Goal: Task Accomplishment & Management: Complete application form

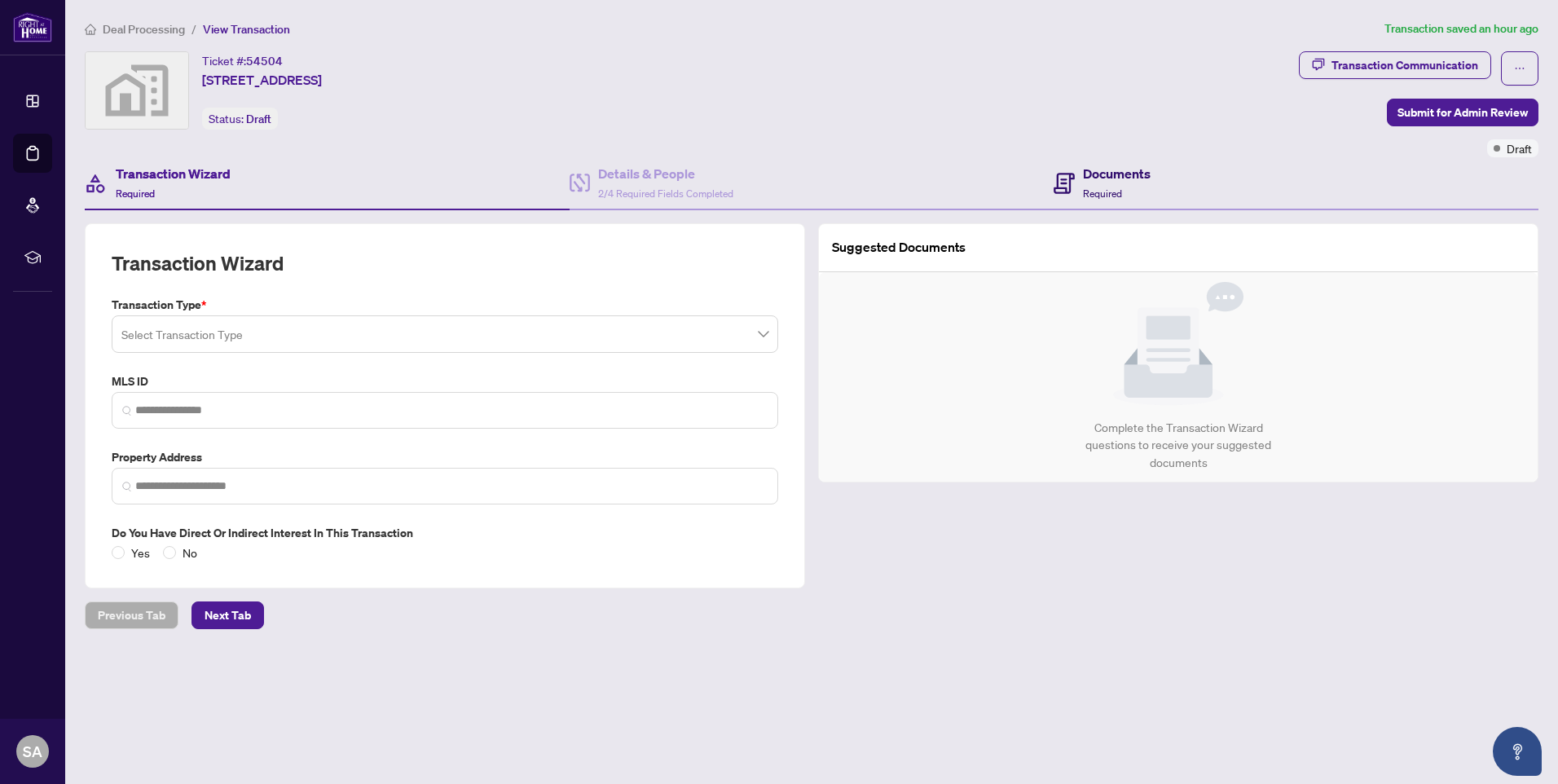
click at [1073, 185] on icon at bounding box center [1064, 183] width 21 height 21
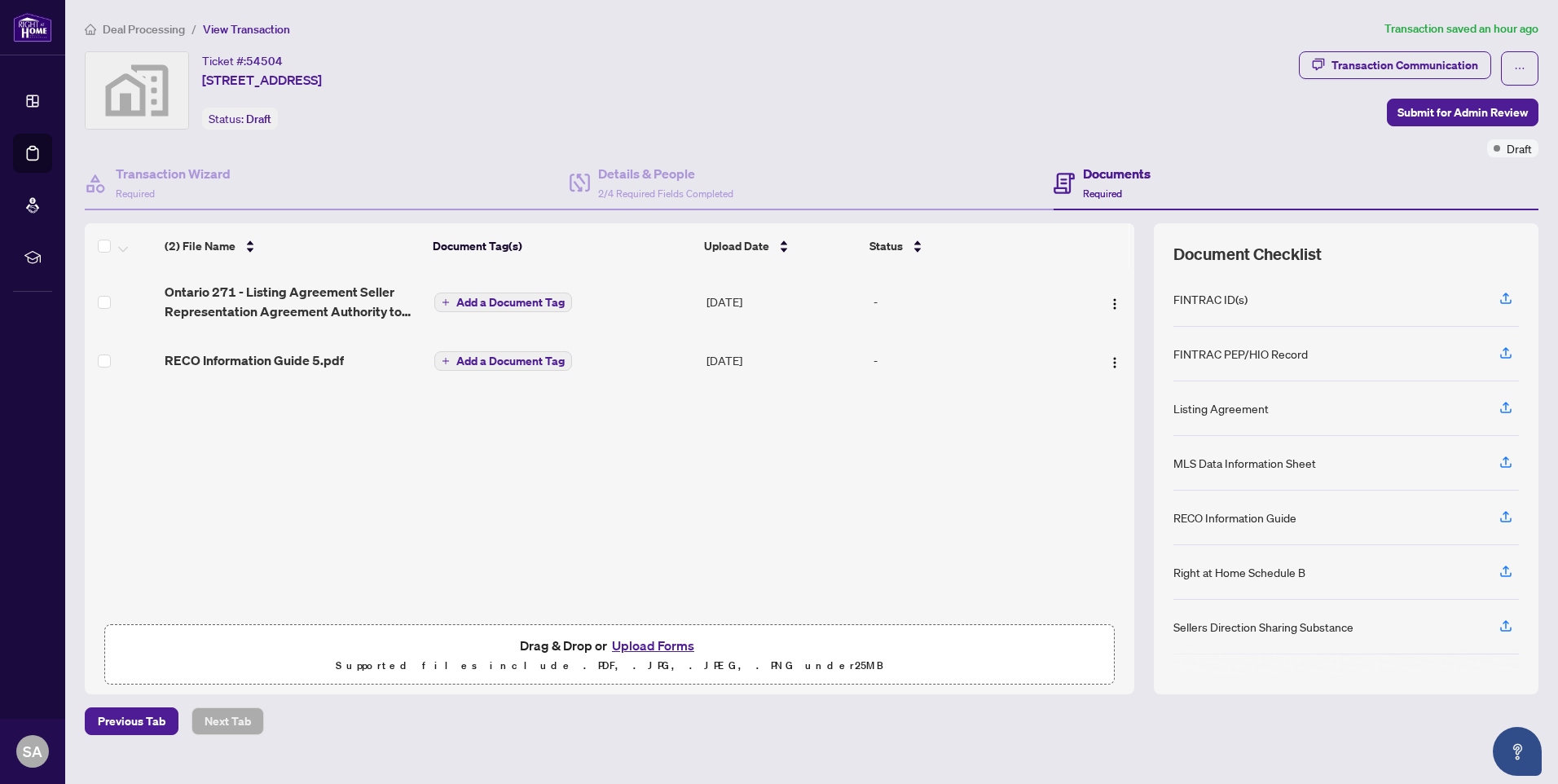
click at [1405, 113] on span "Submit for Admin Review" at bounding box center [1463, 112] width 131 height 26
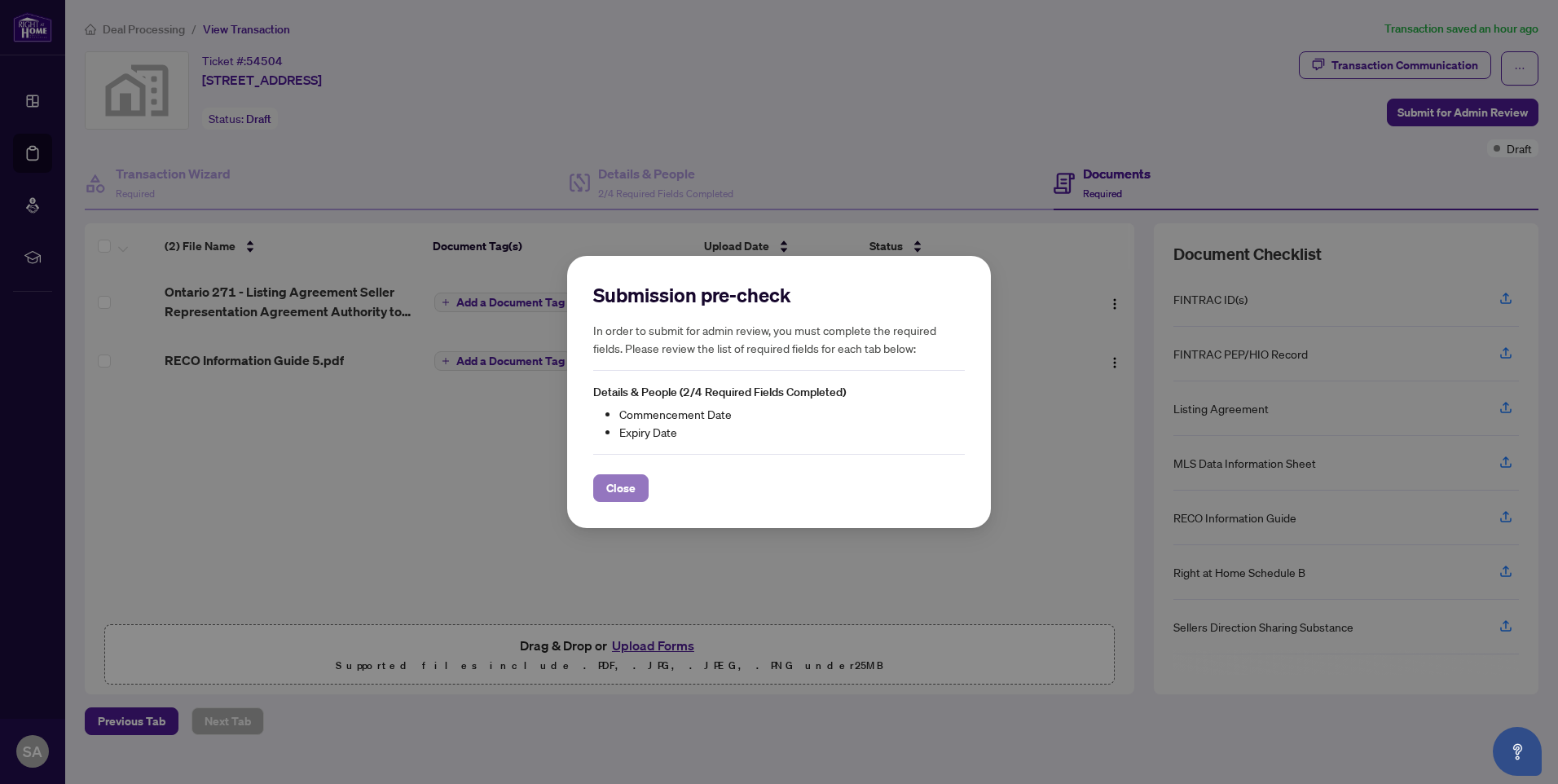
click at [634, 490] on span "Close" at bounding box center [621, 488] width 30 height 26
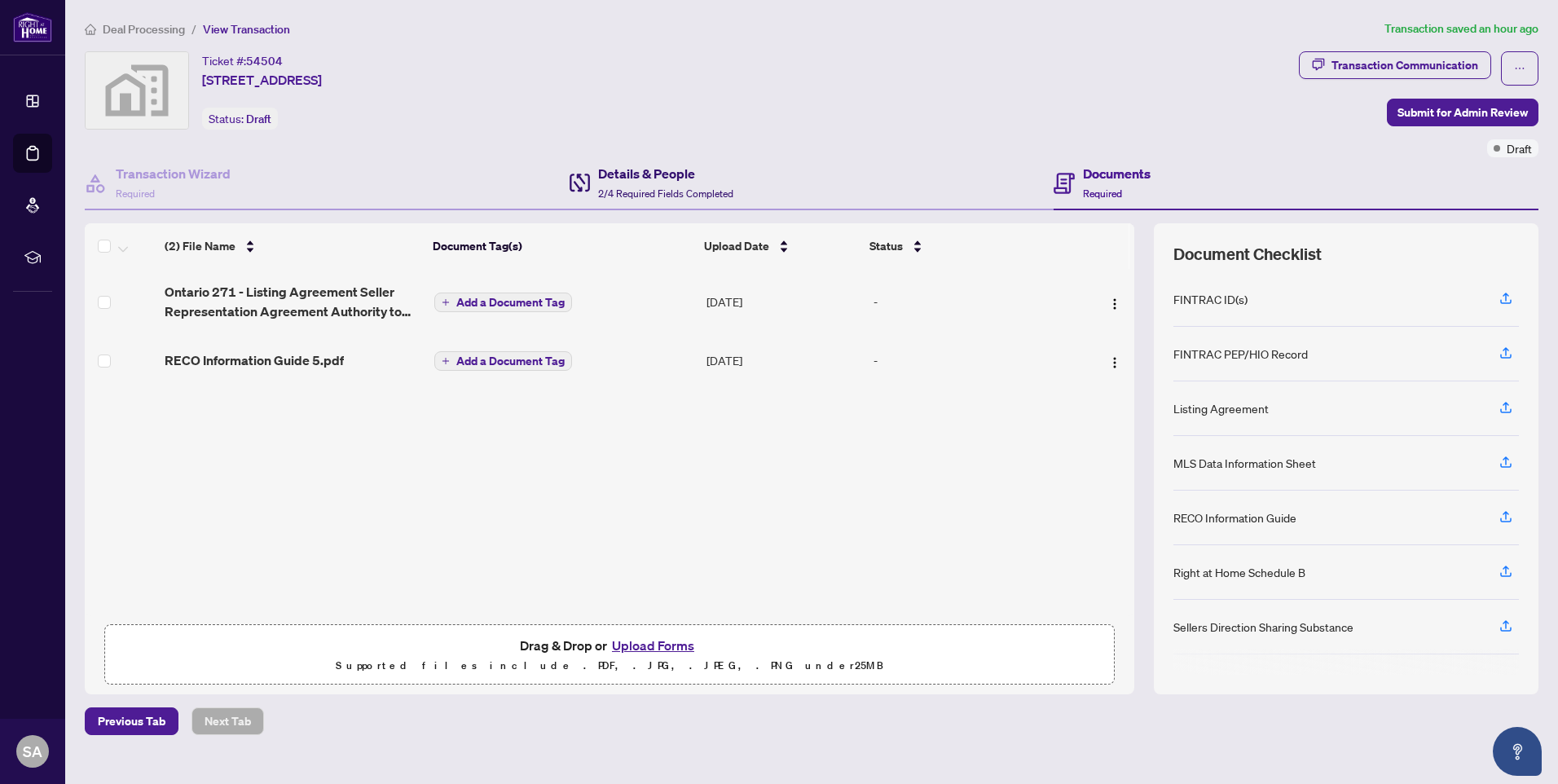
click at [648, 182] on h4 "Details & People" at bounding box center [665, 173] width 135 height 19
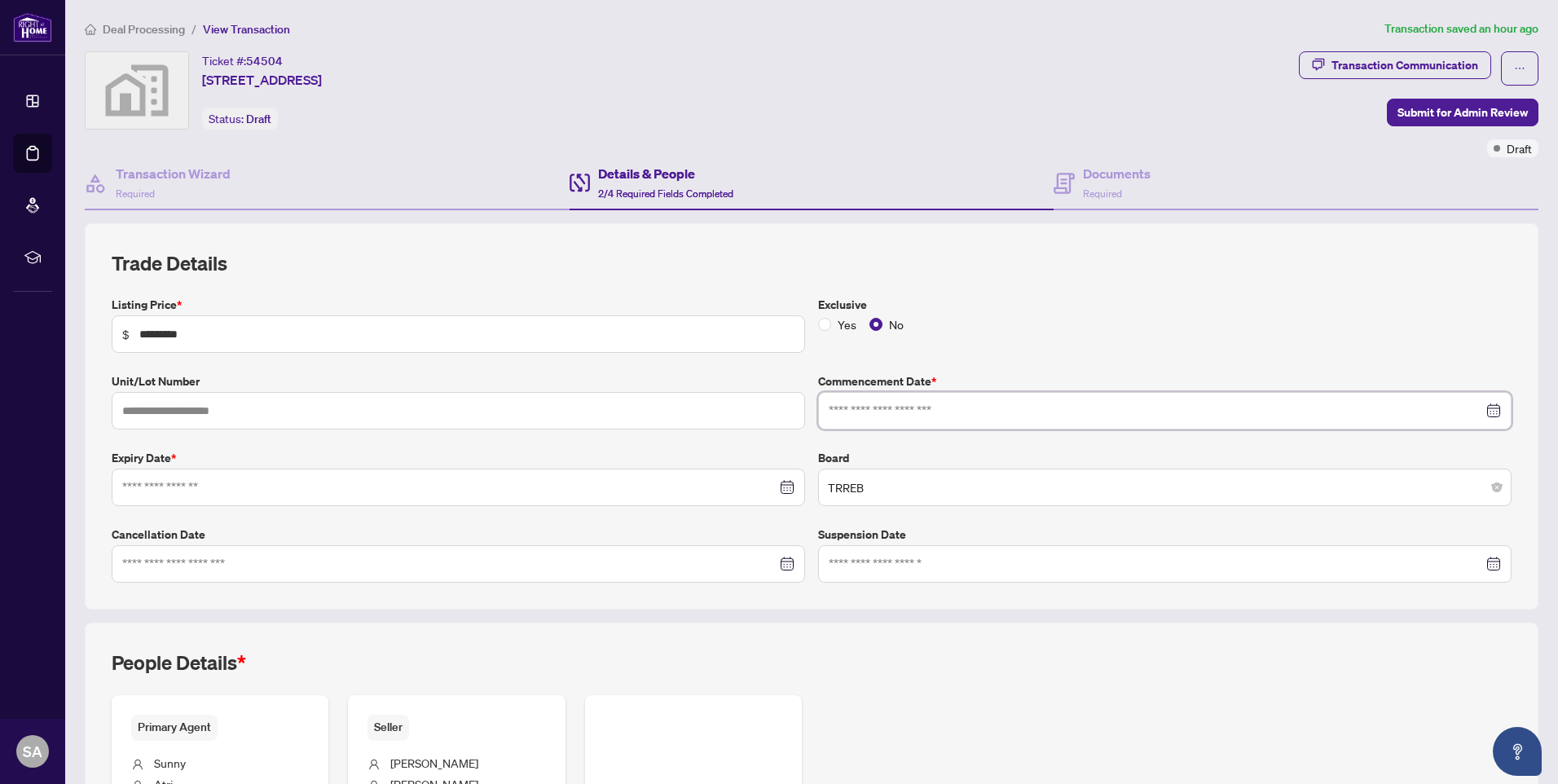
drag, startPoint x: 922, startPoint y: 408, endPoint x: 972, endPoint y: 406, distance: 50.0
click at [921, 408] on input at bounding box center [1155, 410] width 654 height 18
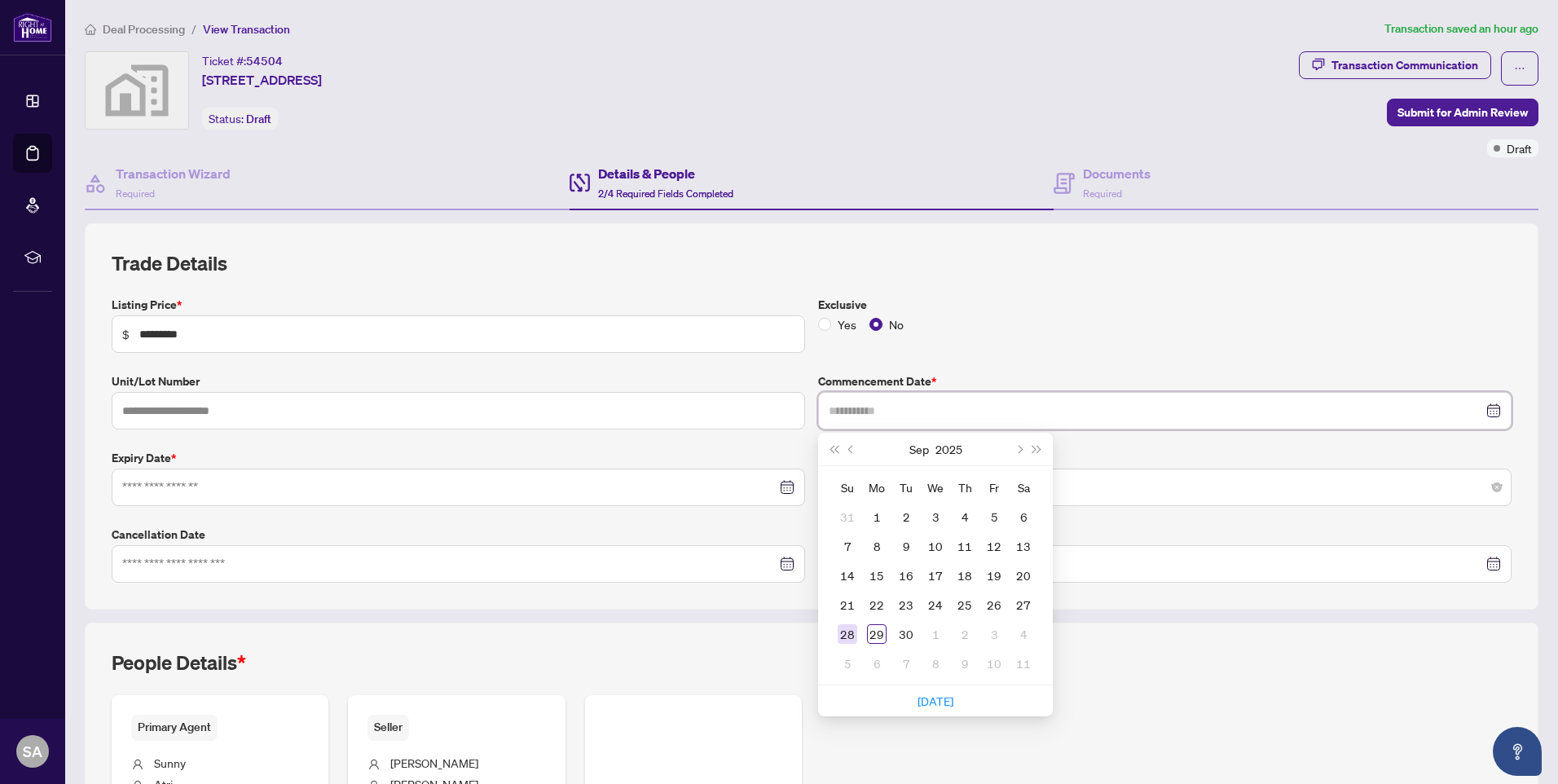
type input "**********"
click at [841, 633] on div "28" at bounding box center [847, 633] width 19 height 19
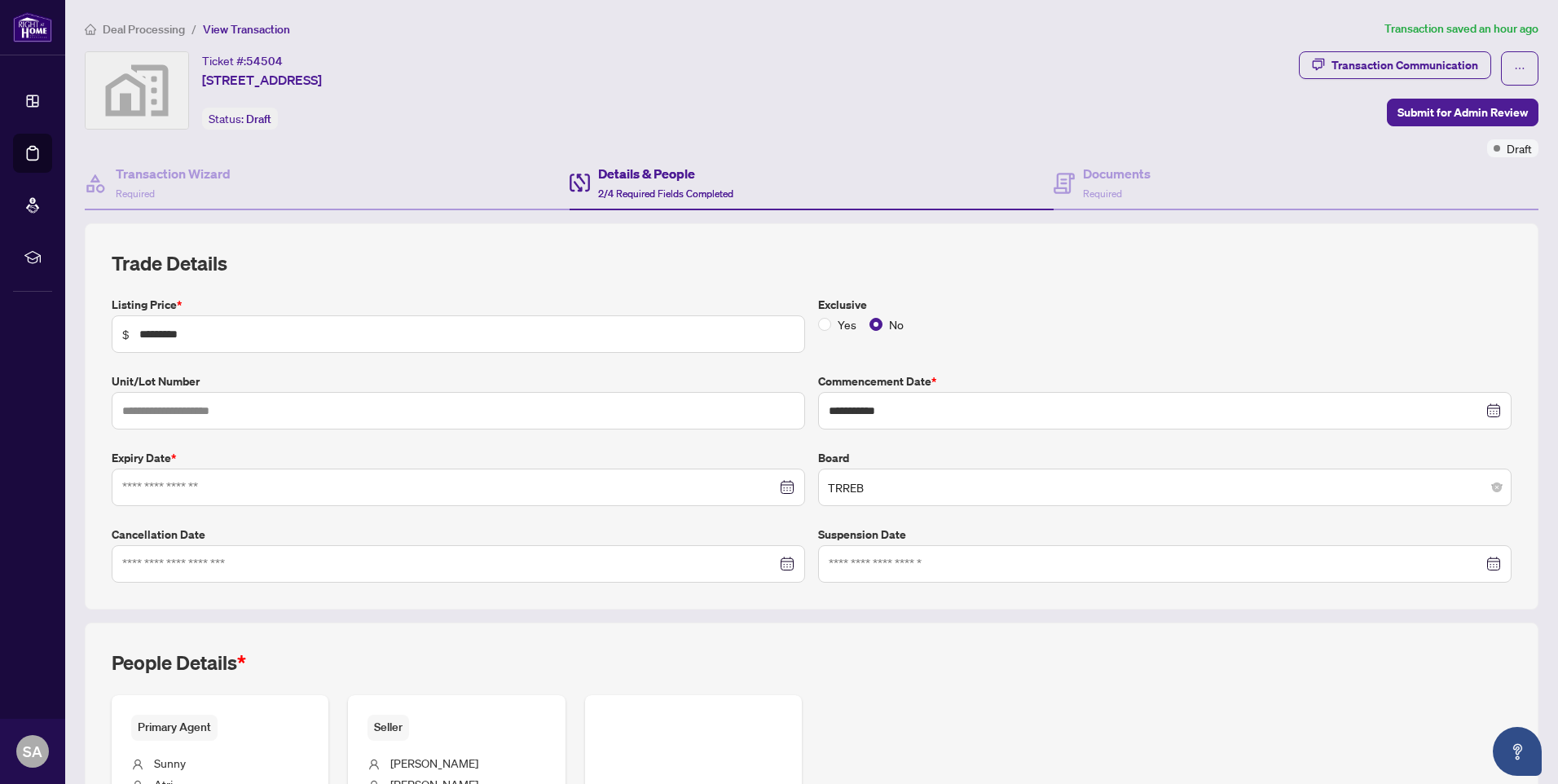
click at [242, 476] on div at bounding box center [458, 487] width 694 height 37
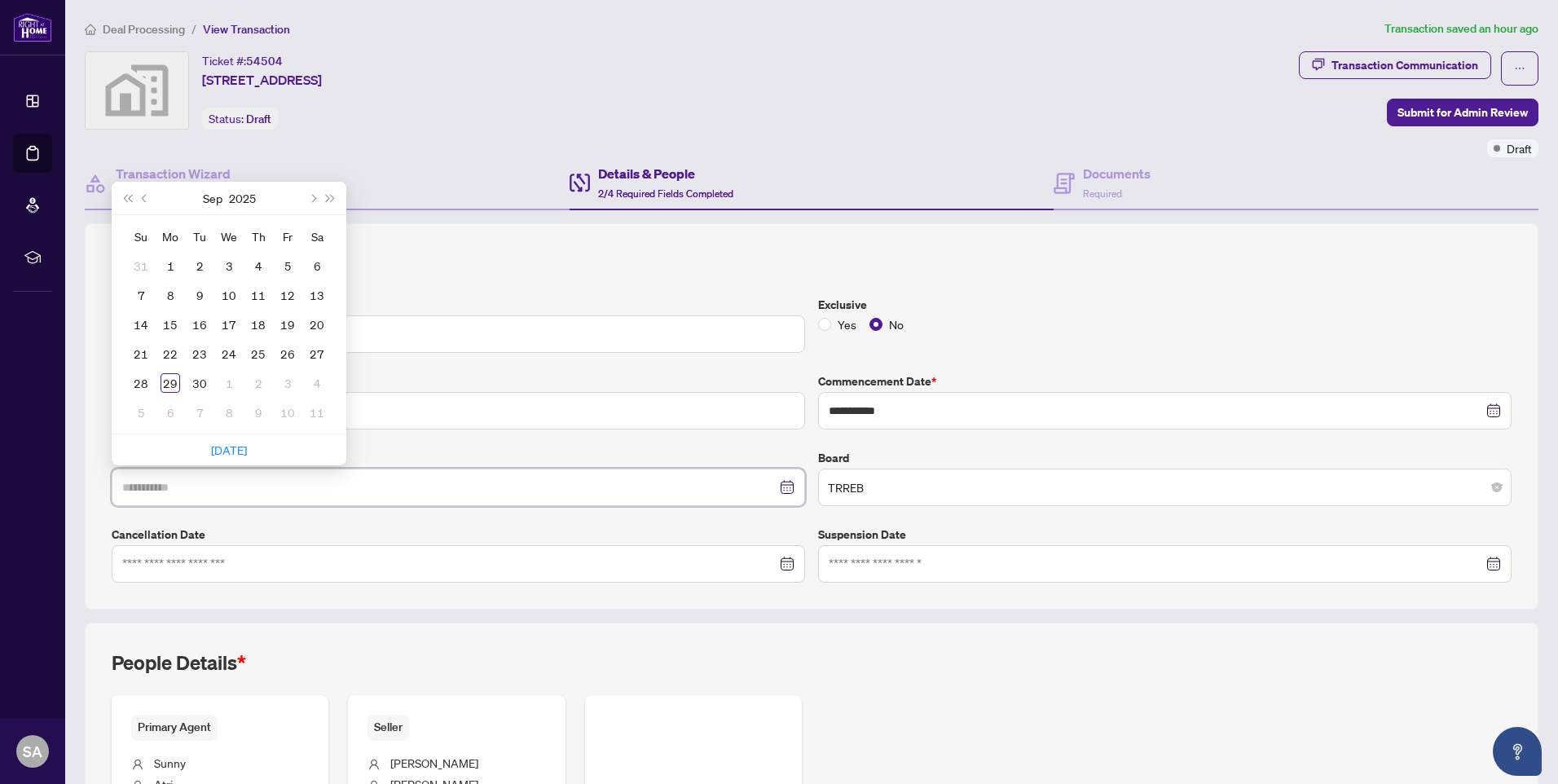
type input "**********"
click at [311, 194] on span "Next month (PageDown)" at bounding box center [311, 198] width 8 height 8
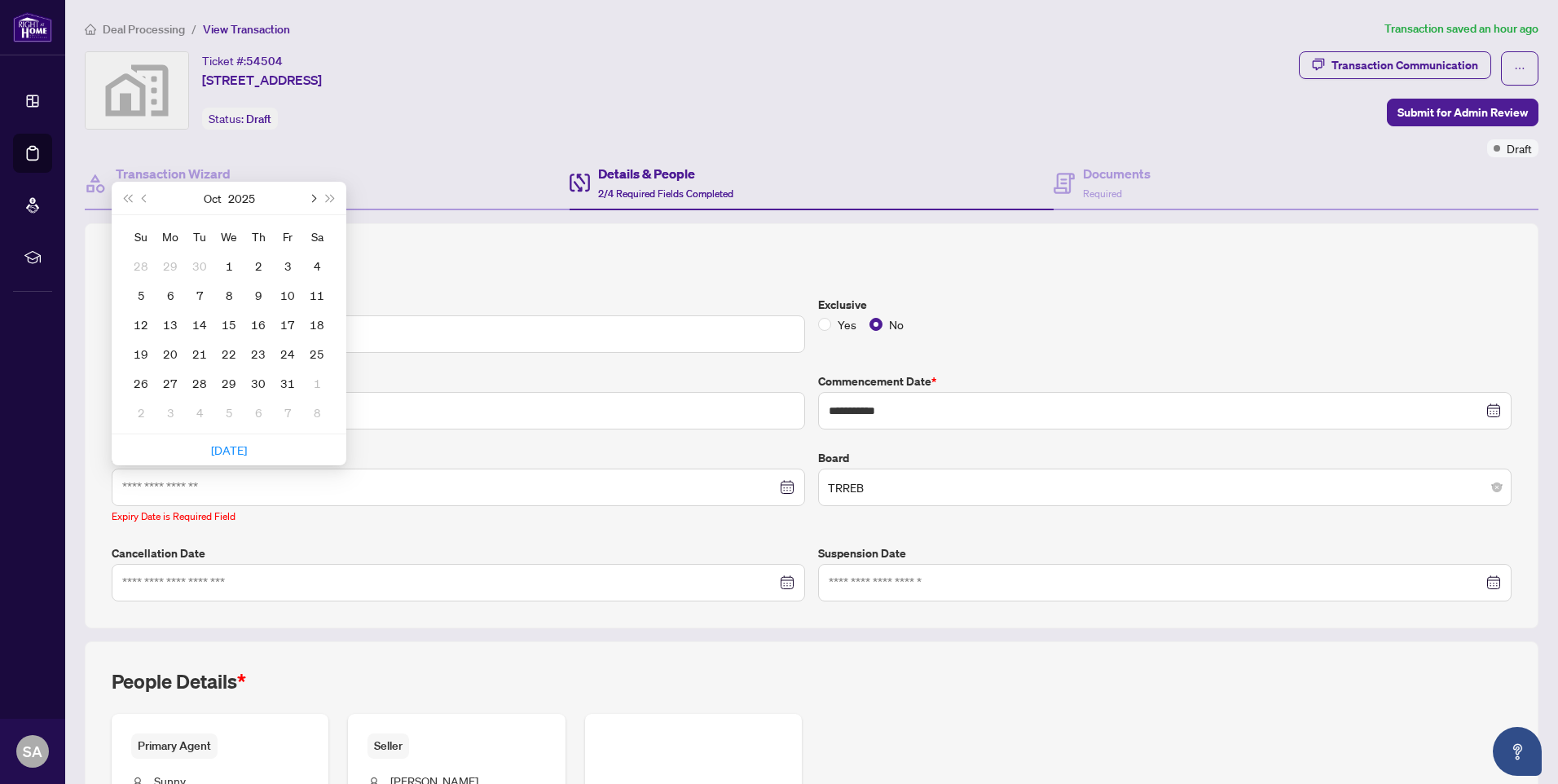
click at [312, 194] on span "Next month (PageDown)" at bounding box center [311, 198] width 8 height 8
type input "**********"
click at [257, 354] on div "25" at bounding box center [258, 354] width 19 height 19
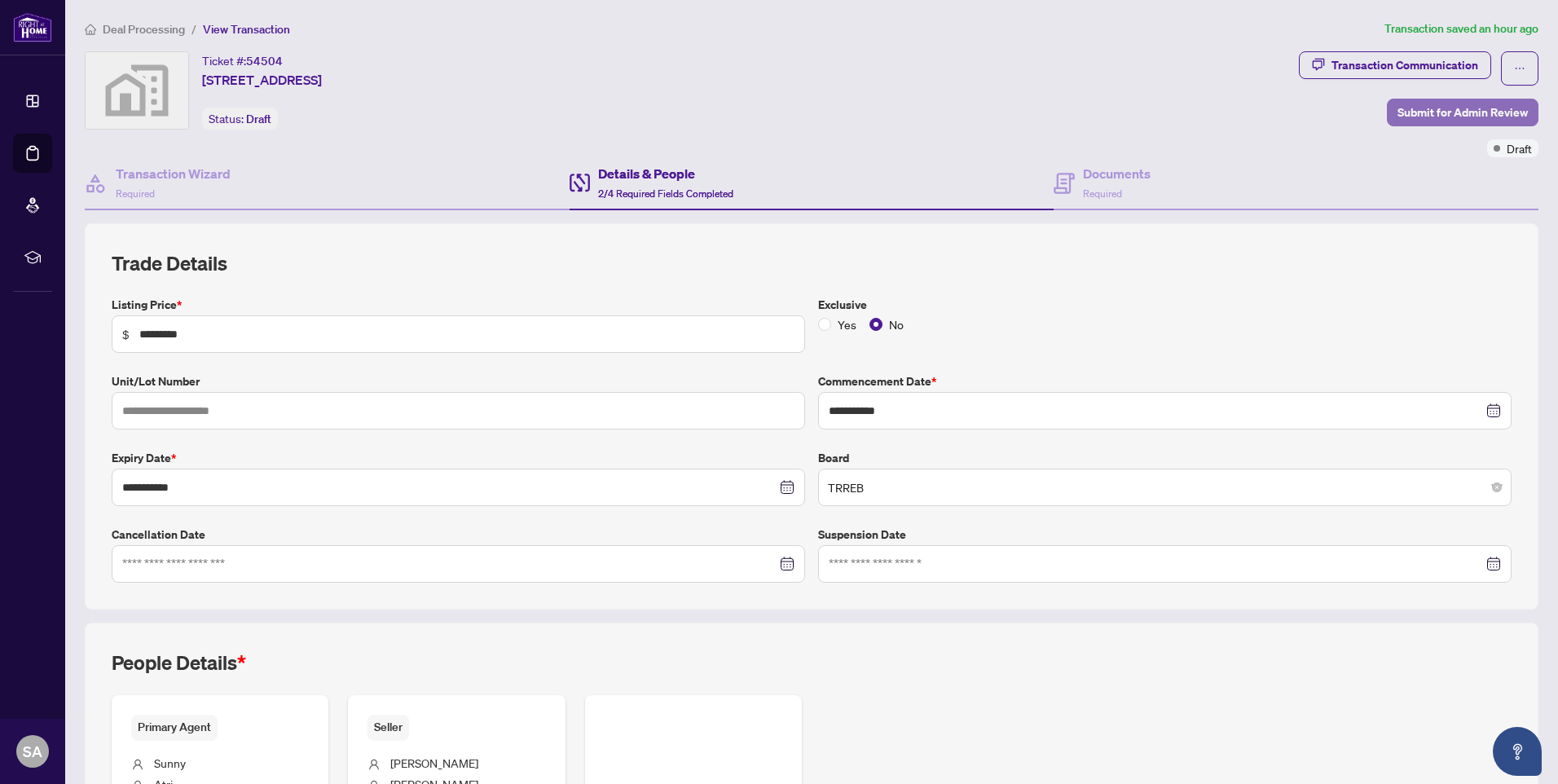
click at [1405, 106] on span "Submit for Admin Review" at bounding box center [1463, 112] width 131 height 26
click at [1115, 173] on h4 "Documents" at bounding box center [1117, 173] width 68 height 19
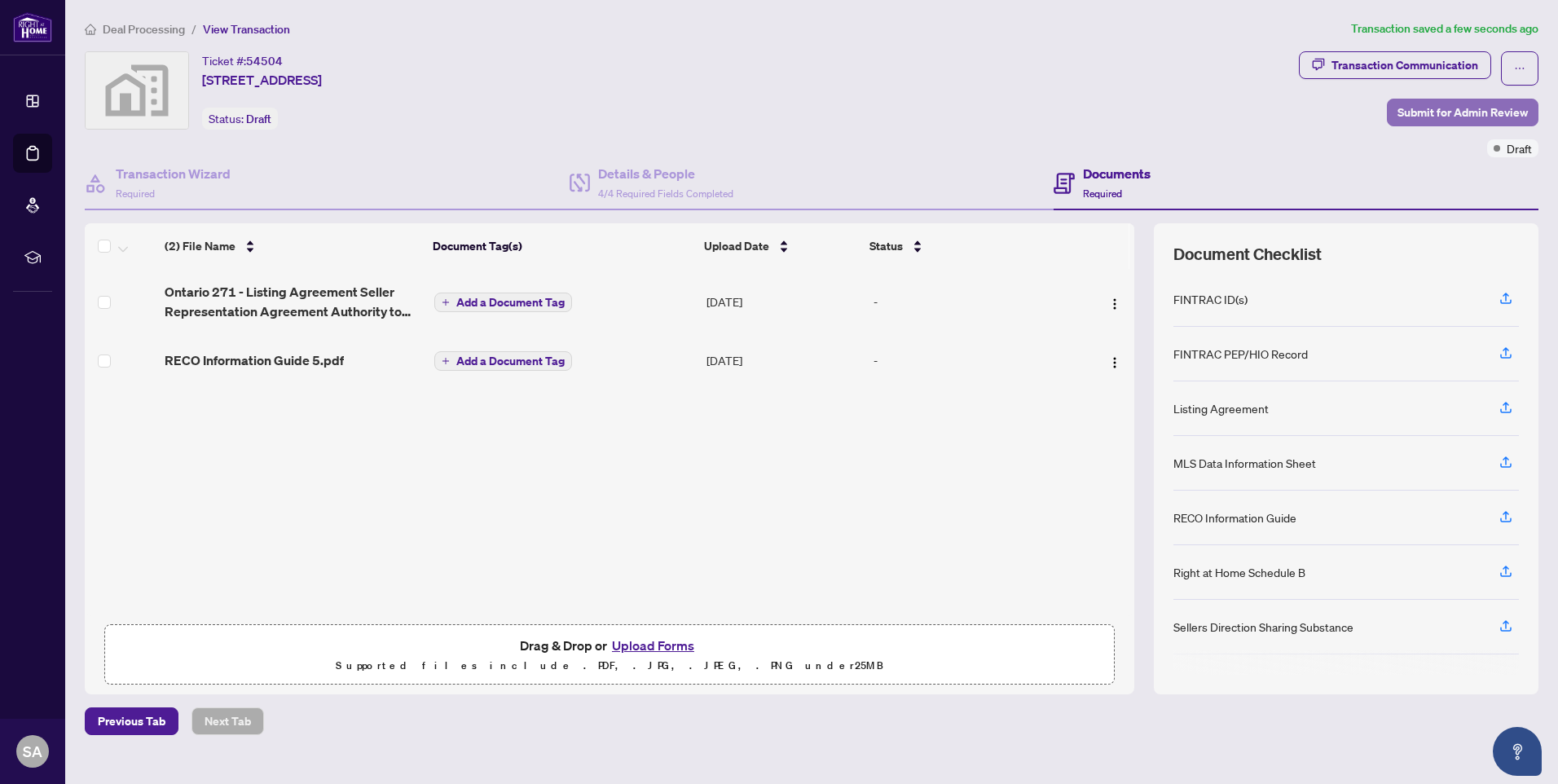
click at [1404, 106] on span "Submit for Admin Review" at bounding box center [1463, 112] width 131 height 26
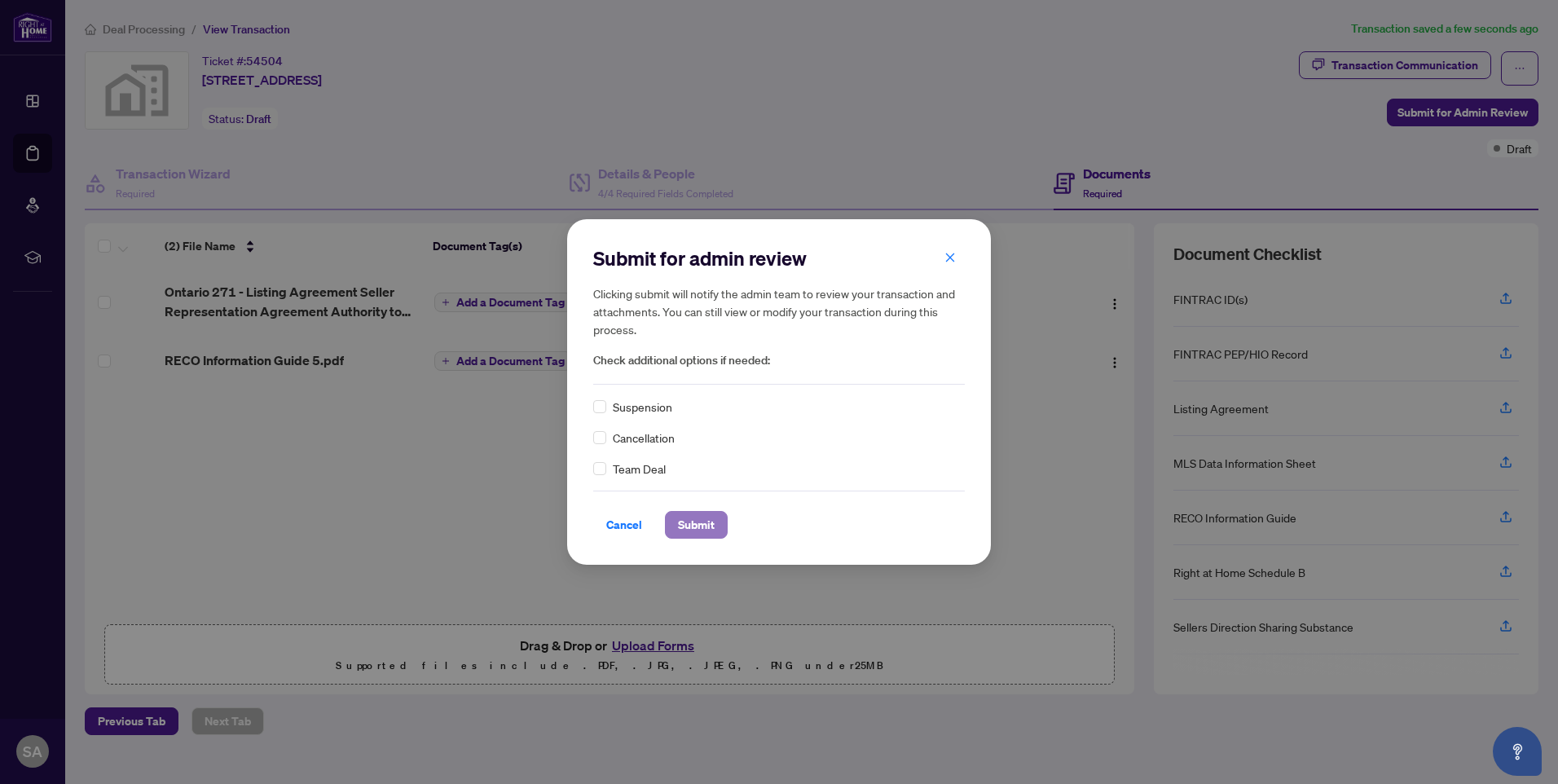
click at [714, 534] on span "Submit" at bounding box center [696, 524] width 37 height 26
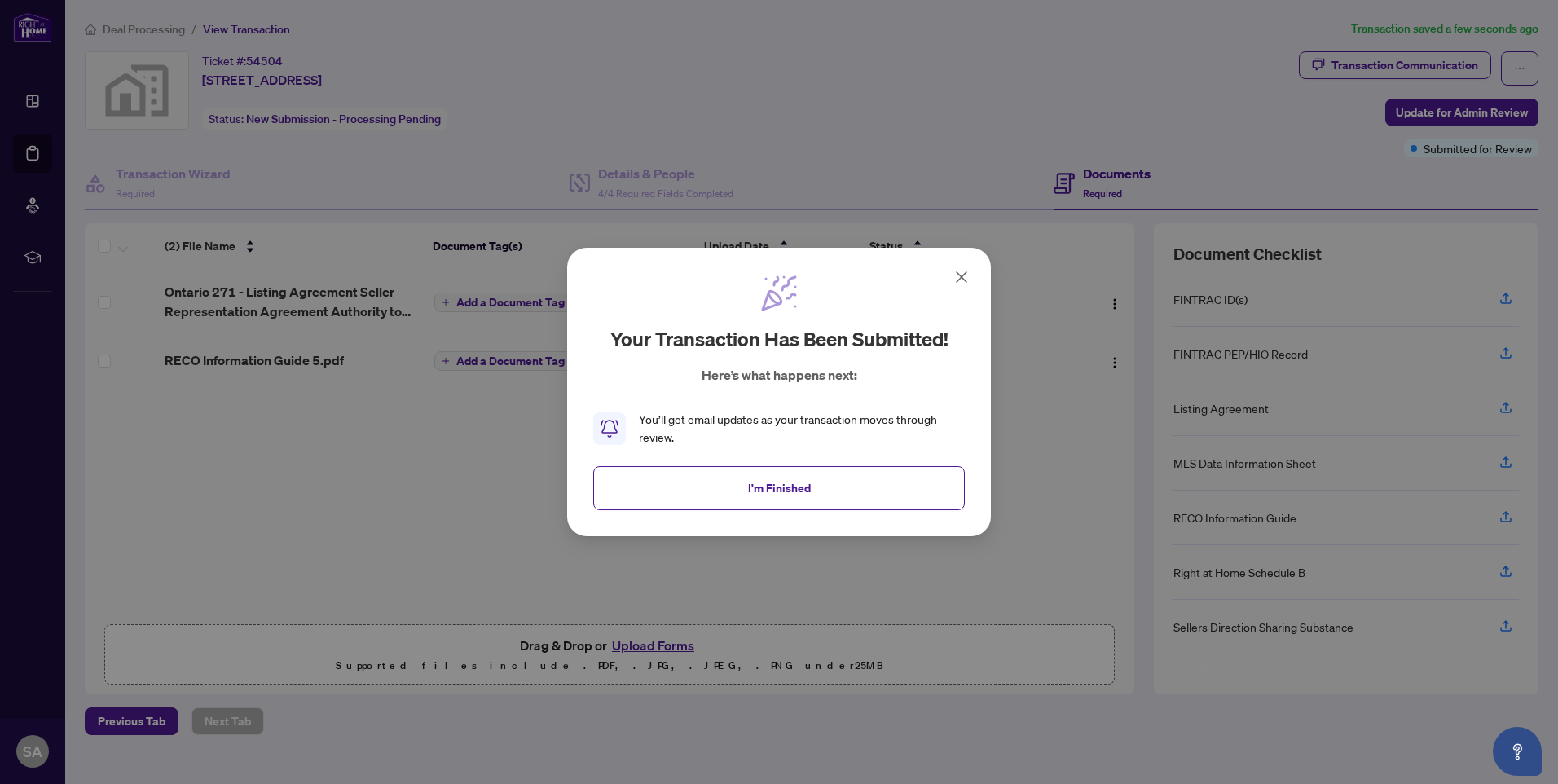
click at [1051, 420] on div "Your transaction has been submitted! Here’s what happens next: You’ll get email…" at bounding box center [779, 392] width 1558 height 784
click at [968, 280] on icon at bounding box center [961, 277] width 19 height 19
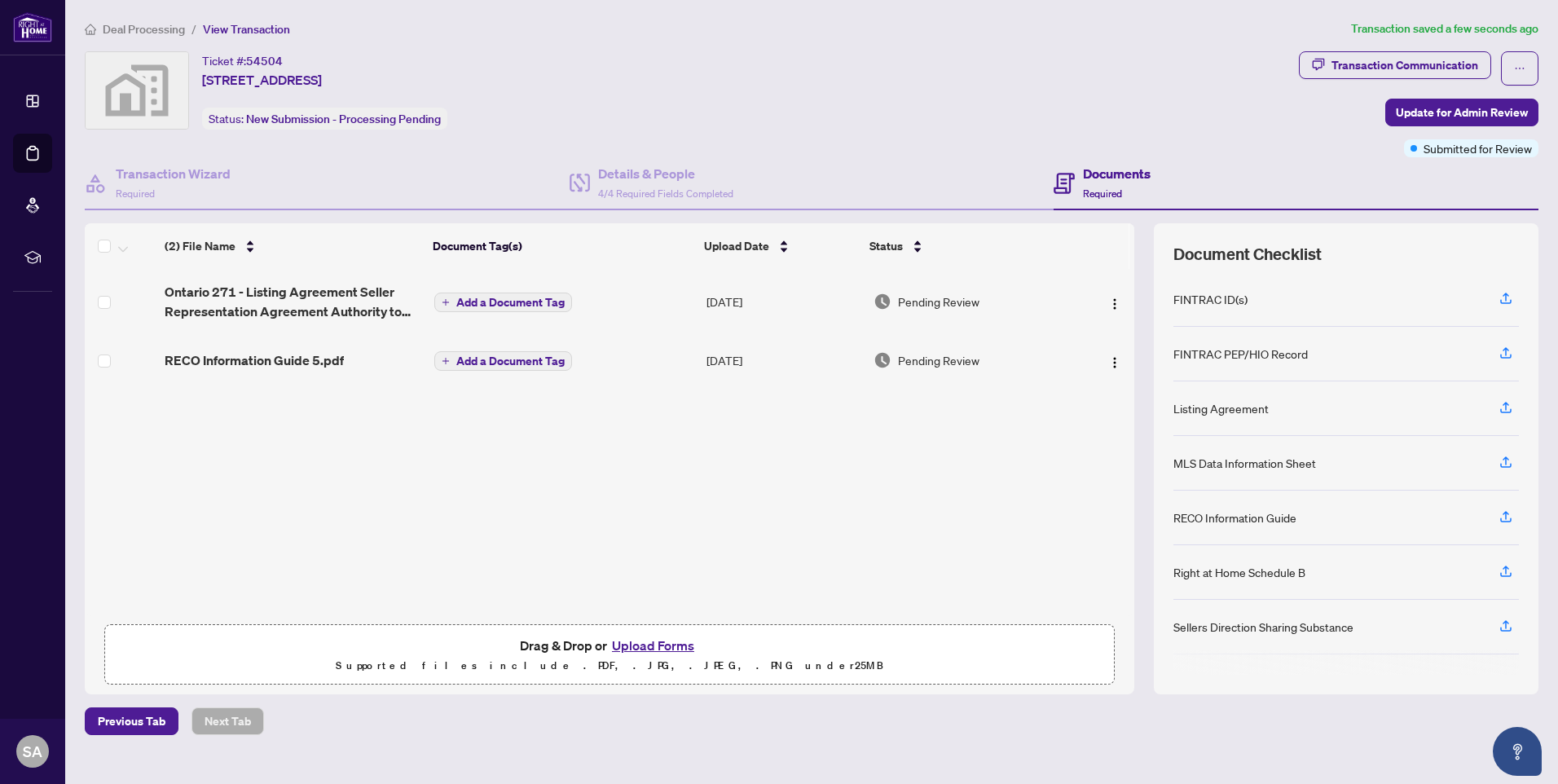
click at [640, 646] on button "Upload Forms" at bounding box center [654, 645] width 92 height 21
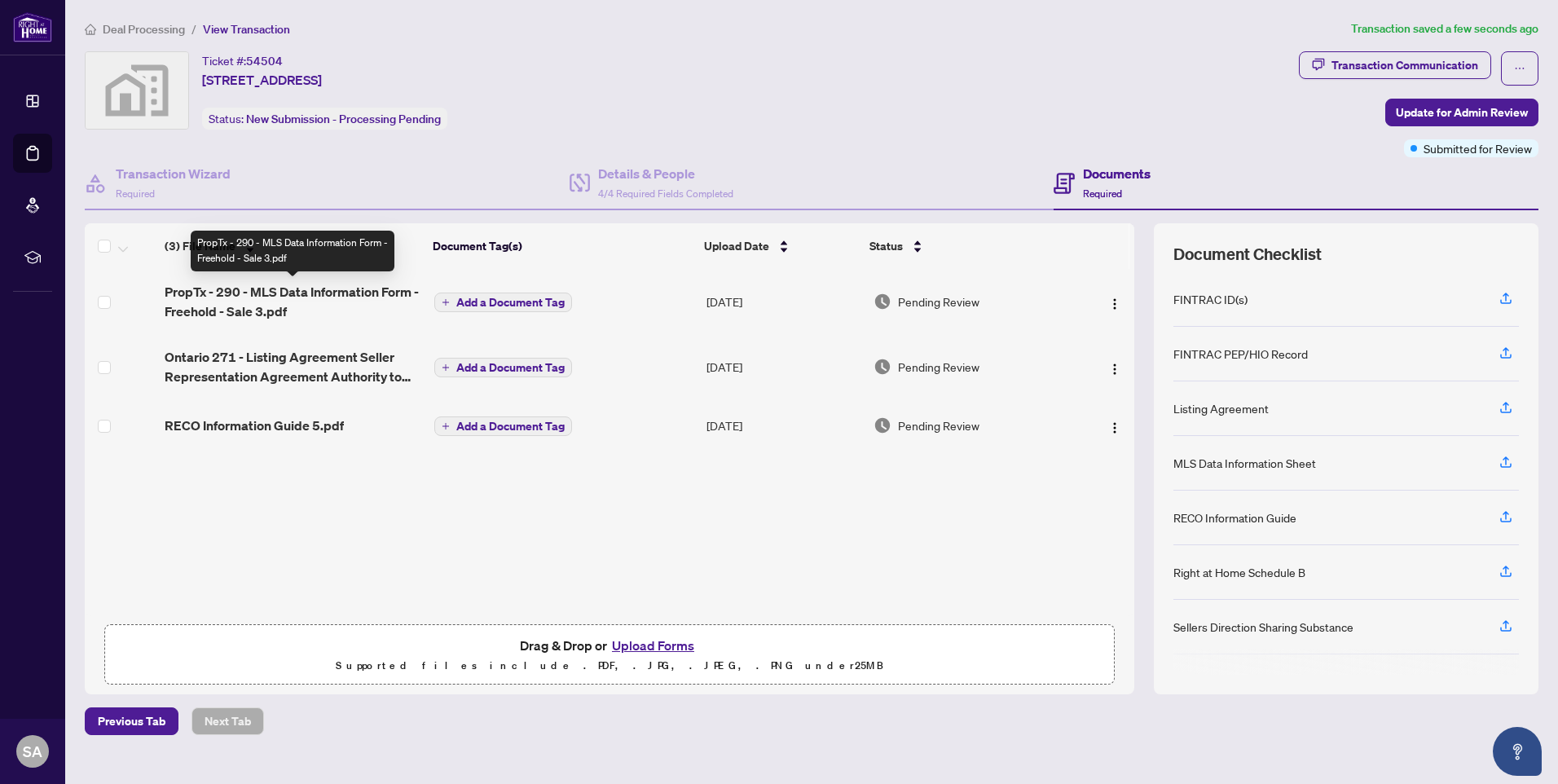
click at [319, 289] on span "PropTx - 290 - MLS Data Information Form - Freehold - Sale 3.pdf" at bounding box center [293, 301] width 257 height 39
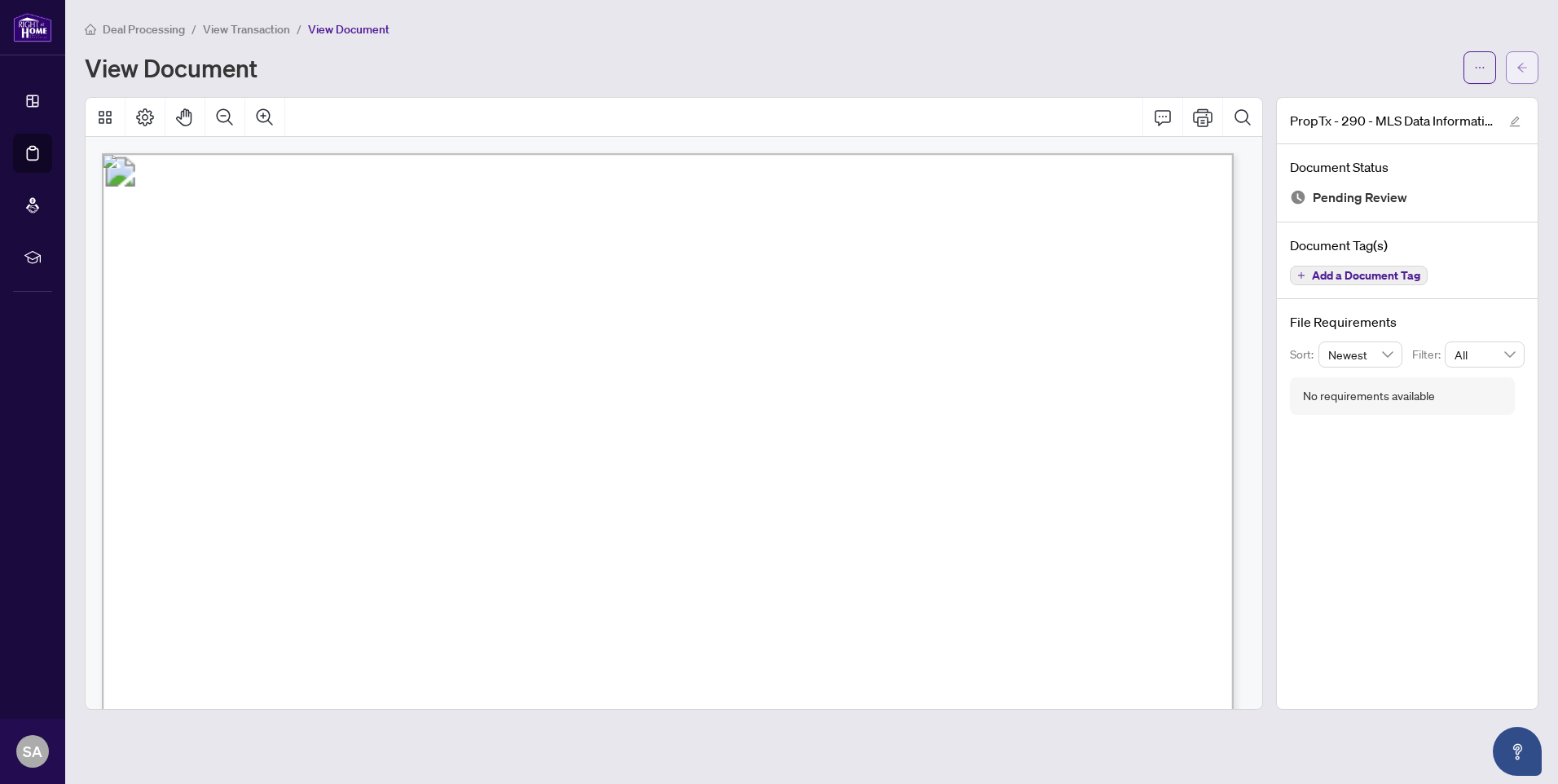
click at [1512, 67] on button "button" at bounding box center [1521, 67] width 32 height 32
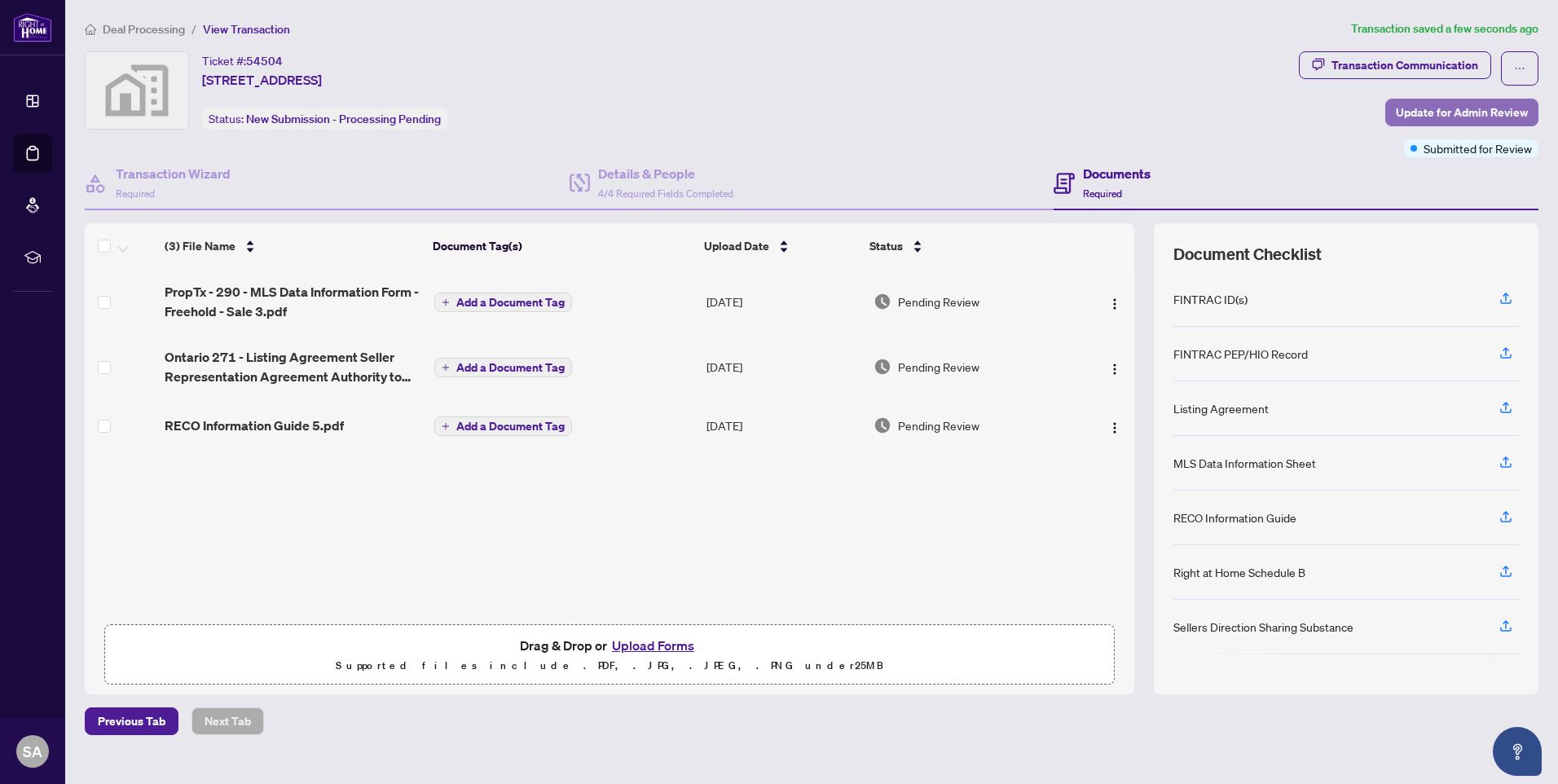
click at [1402, 110] on span "Update for Admin Review" at bounding box center [1461, 112] width 132 height 26
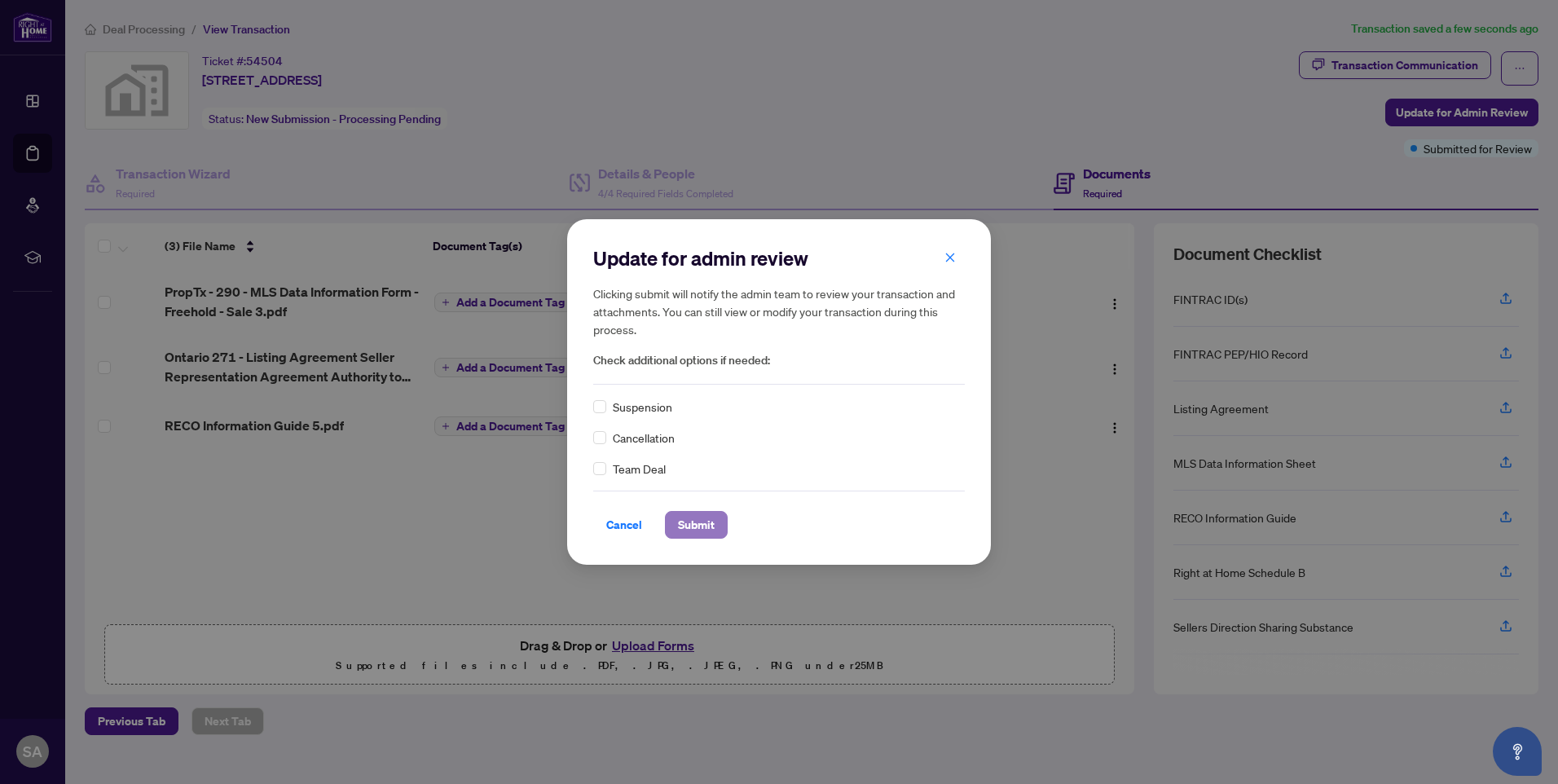
click at [671, 529] on button "Submit" at bounding box center [696, 524] width 63 height 28
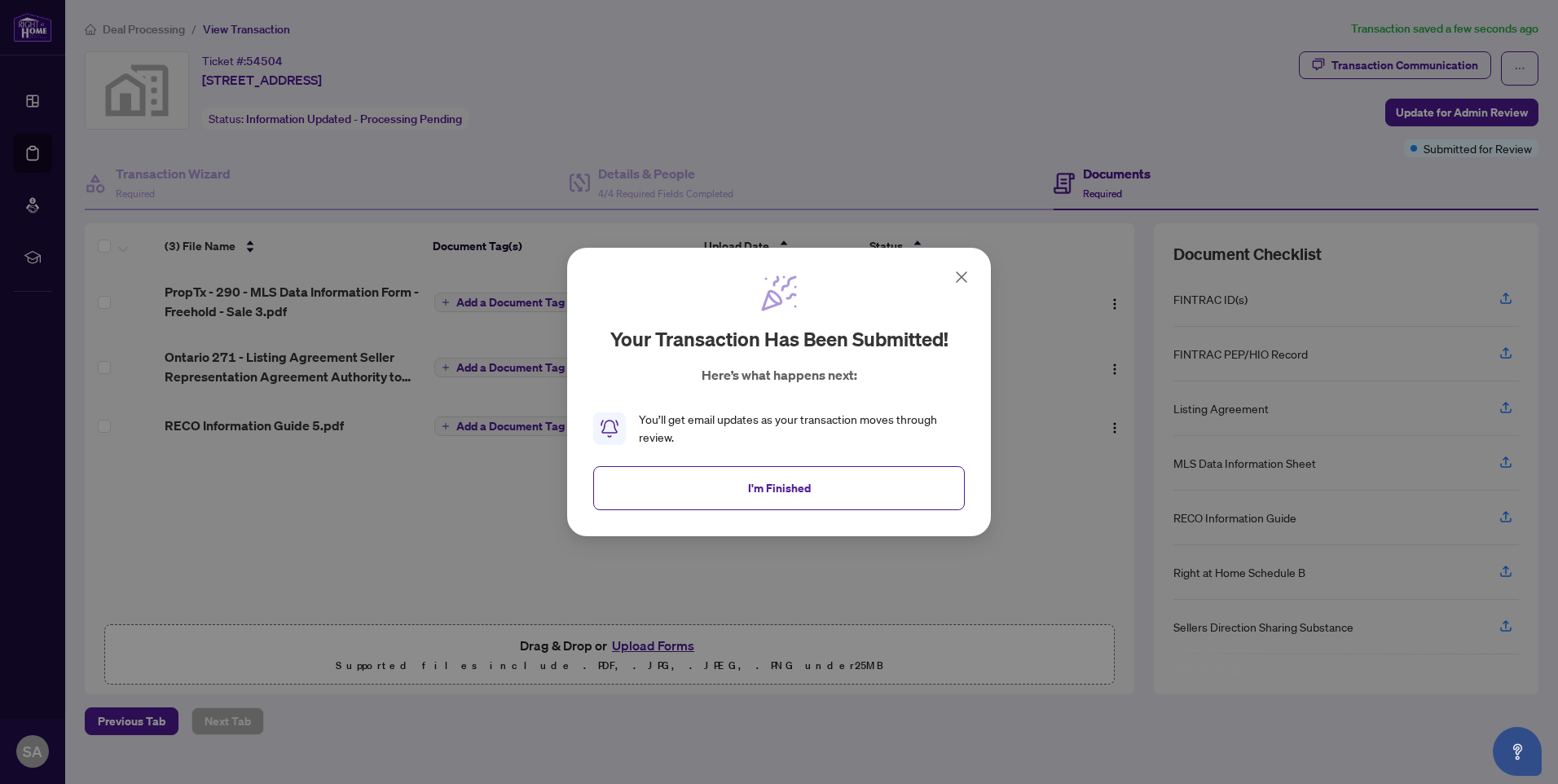
click at [831, 498] on button "I'm Finished" at bounding box center [779, 488] width 371 height 44
